Goal: Use online tool/utility: Utilize a website feature to perform a specific function

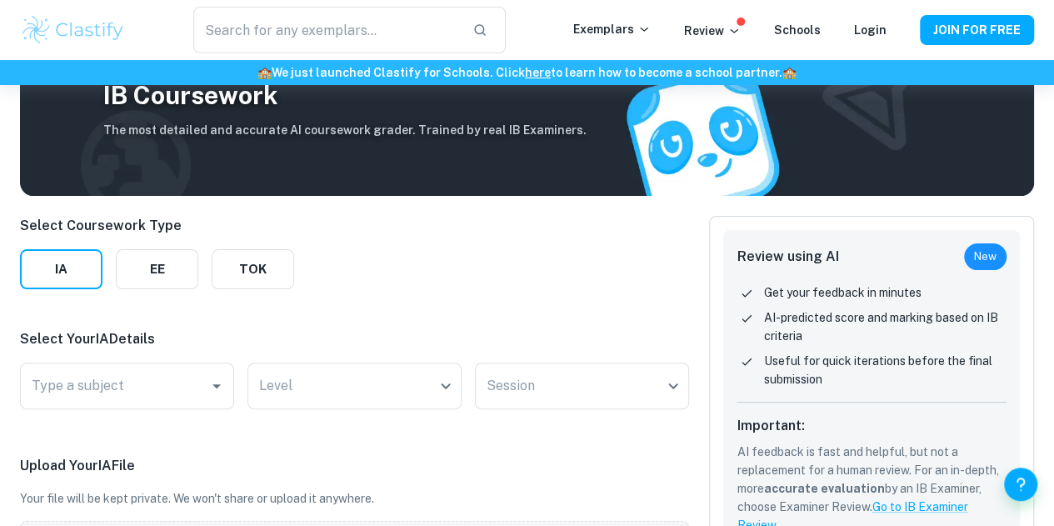
scroll to position [250, 0]
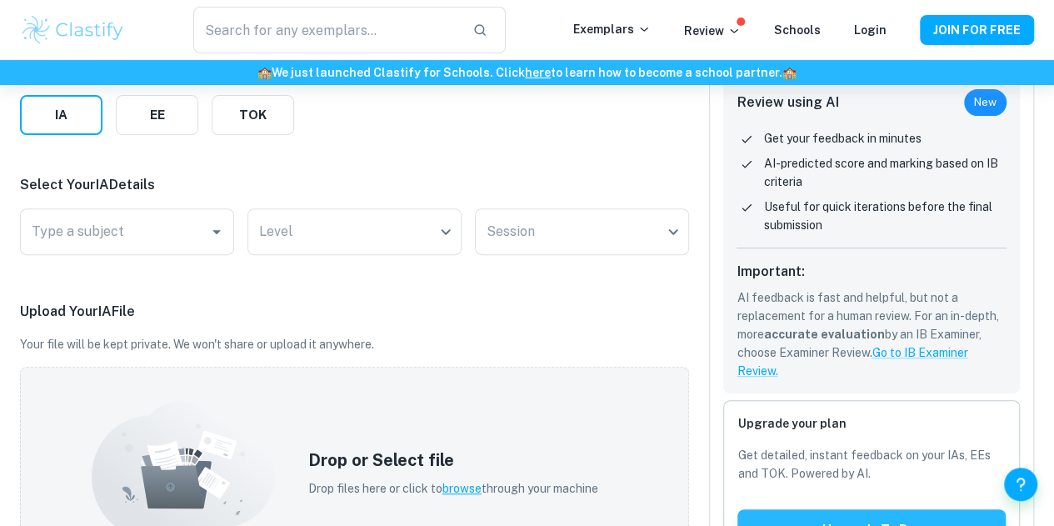
click at [191, 255] on div "Type a subject Type a subject" at bounding box center [127, 234] width 214 height 53
click at [191, 236] on input "Type a subject" at bounding box center [114, 232] width 174 height 32
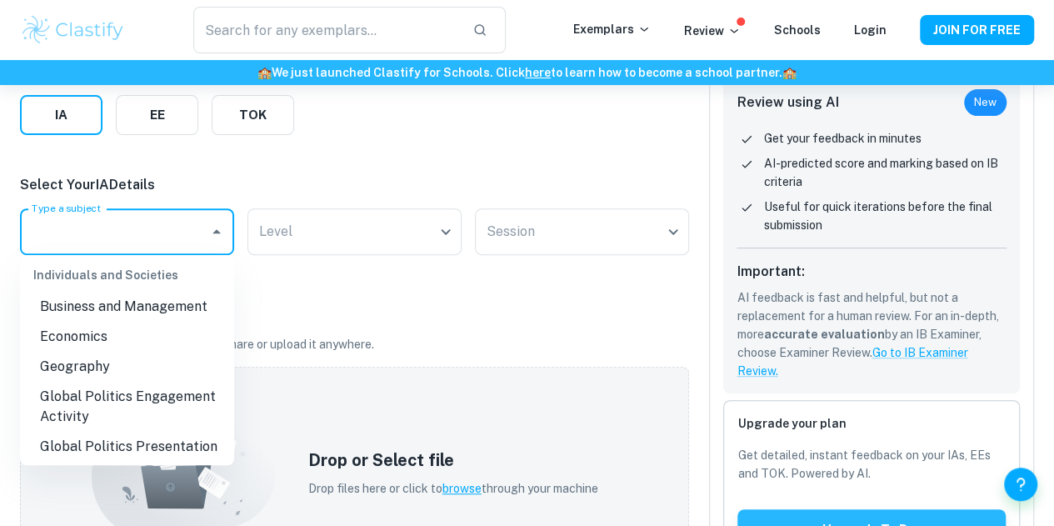
click at [132, 322] on li "Economics" at bounding box center [127, 337] width 214 height 30
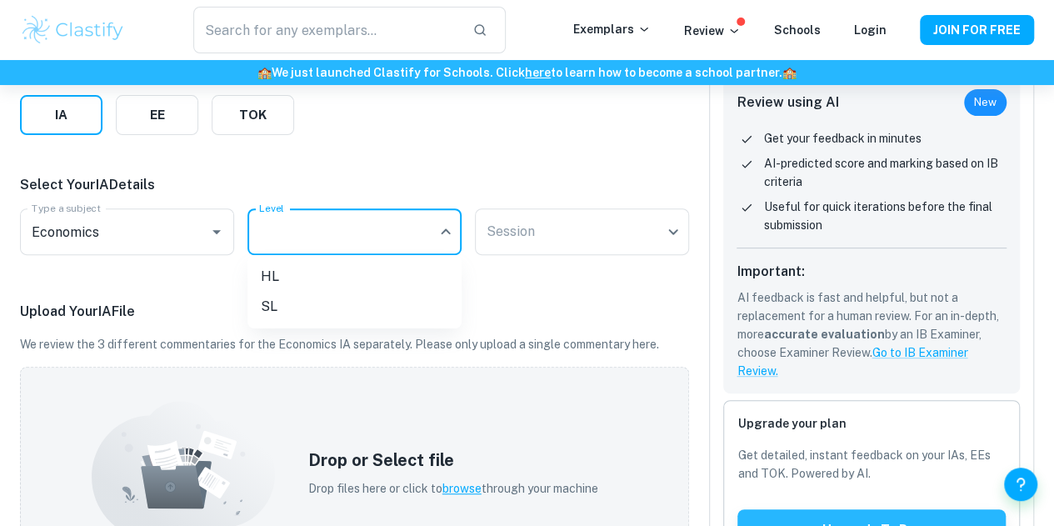
click at [305, 217] on body "We value your privacy We use cookies to enhance your browsing experience, serve…" at bounding box center [527, 98] width 1054 height 526
click at [317, 283] on li "HL" at bounding box center [354, 277] width 214 height 30
click at [534, 221] on body "We value your privacy We use cookies to enhance your browsing experience, serve…" at bounding box center [527, 98] width 1054 height 526
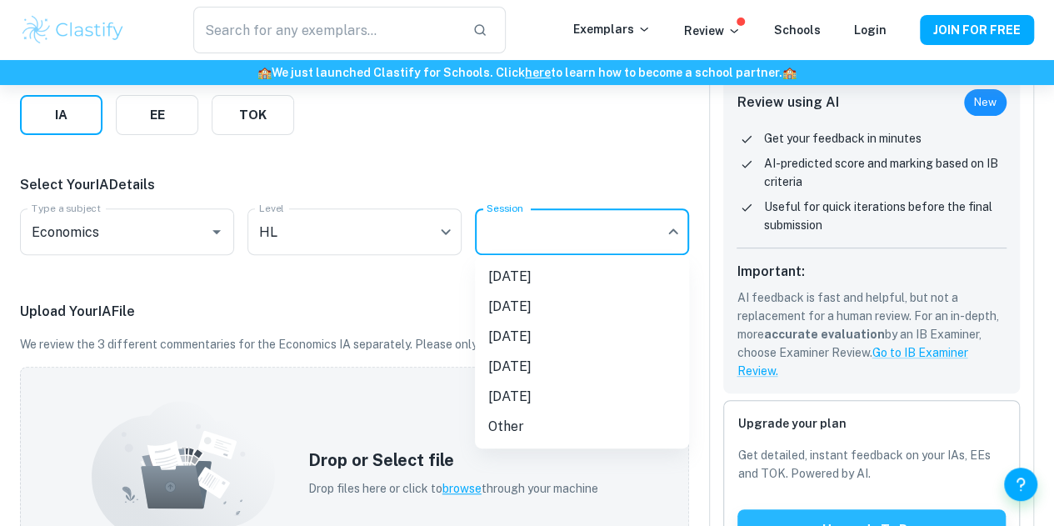
click at [592, 347] on li "[DATE]" at bounding box center [582, 337] width 214 height 30
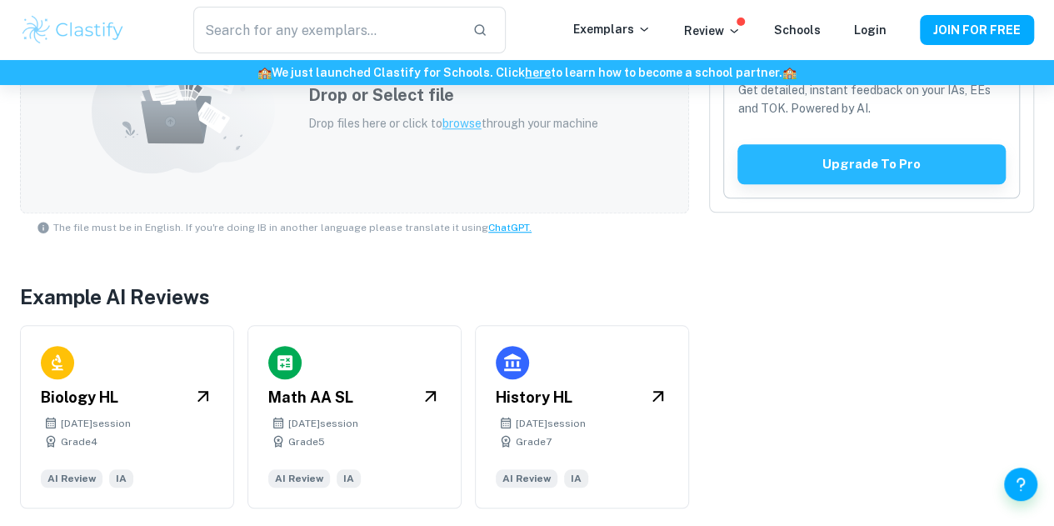
scroll to position [282, 0]
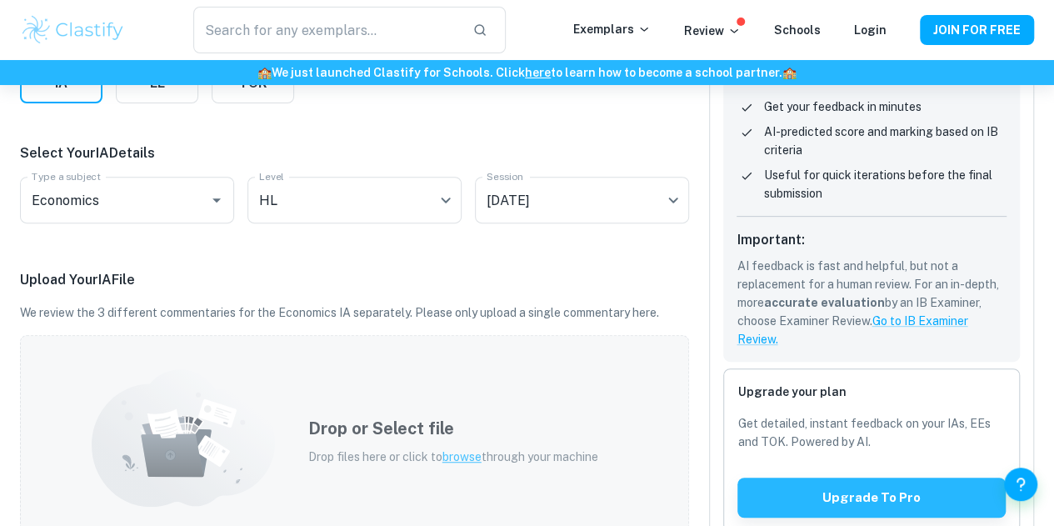
click at [453, 451] on span "browse" at bounding box center [461, 456] width 39 height 13
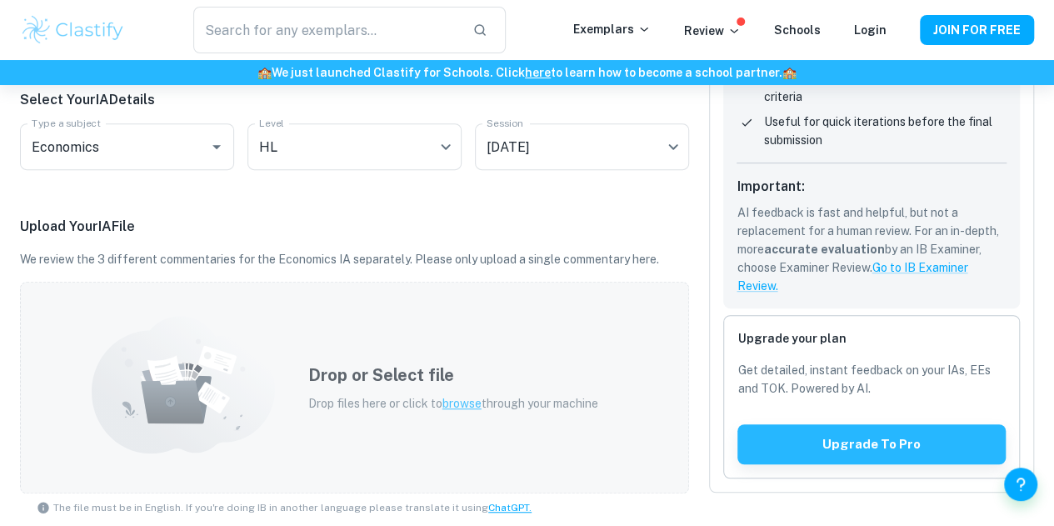
scroll to position [500, 0]
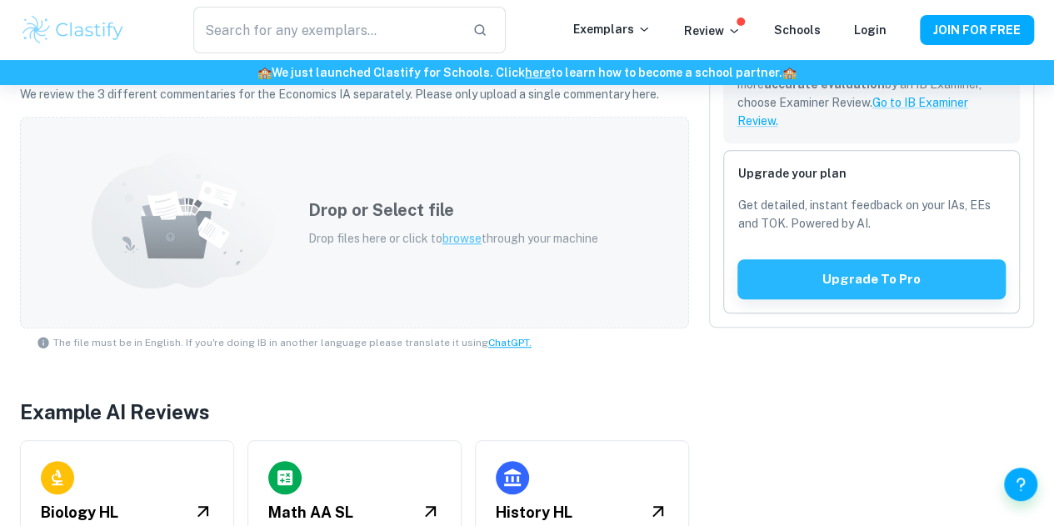
click at [466, 234] on span "browse" at bounding box center [461, 238] width 39 height 13
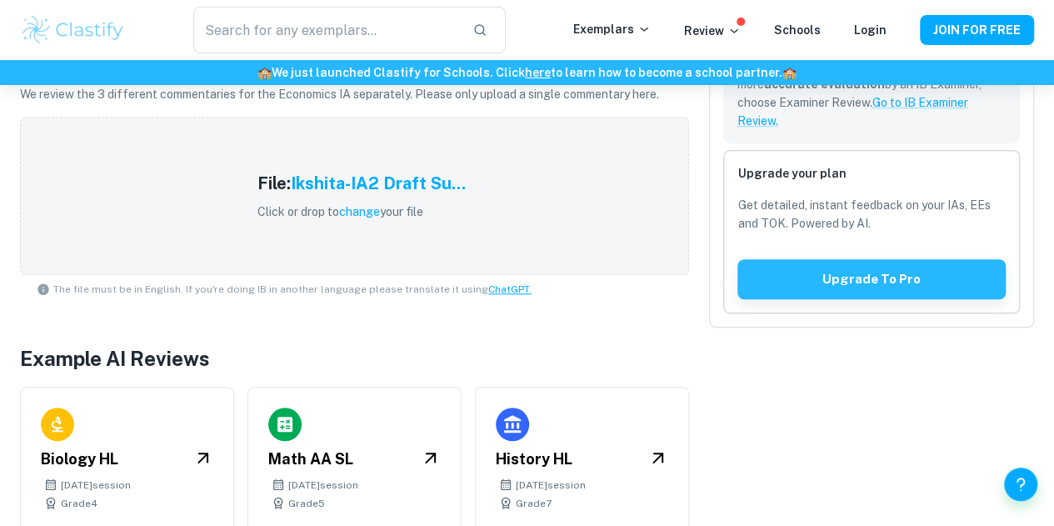
click at [398, 181] on h5 "Ikshita-IA2 Draft Su..." at bounding box center [378, 183] width 175 height 25
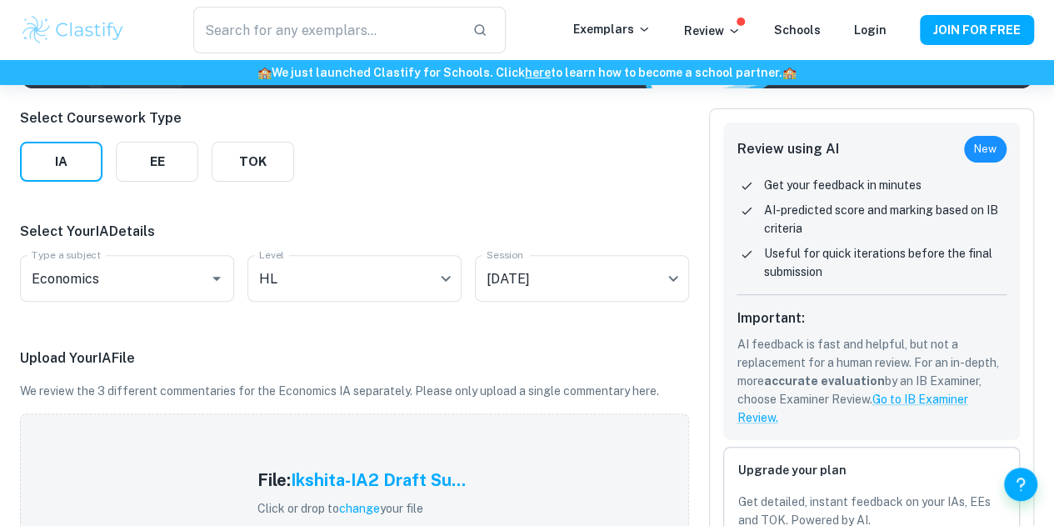
scroll to position [396, 0]
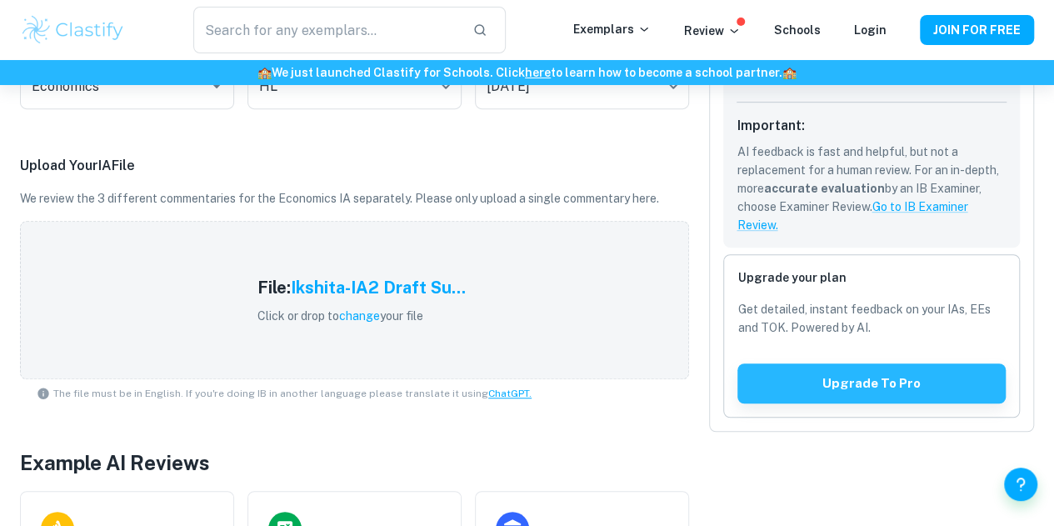
click at [100, 323] on div "File: Ikshita-IA2 Draft Su... Click or drop to change your file" at bounding box center [354, 300] width 669 height 158
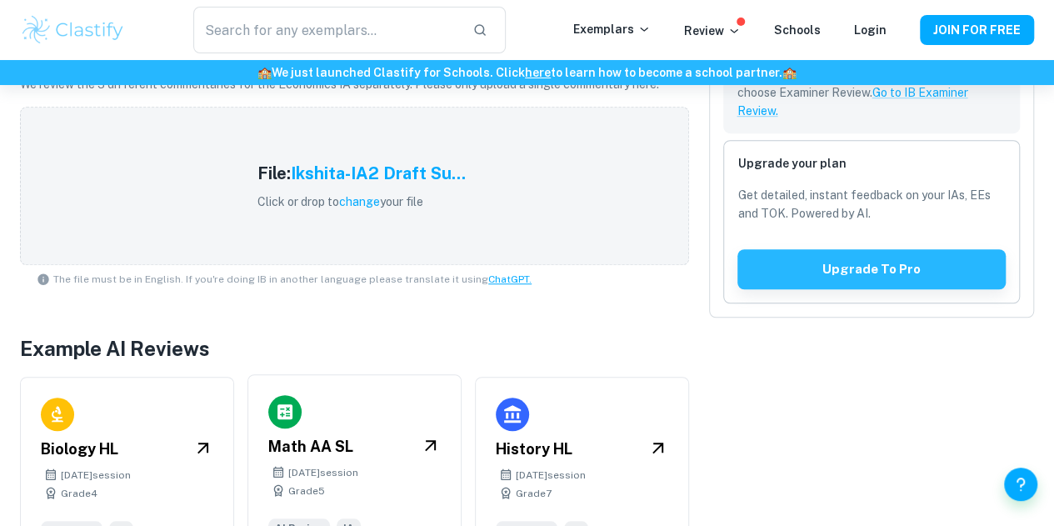
scroll to position [562, 0]
